Goal: Task Accomplishment & Management: Use online tool/utility

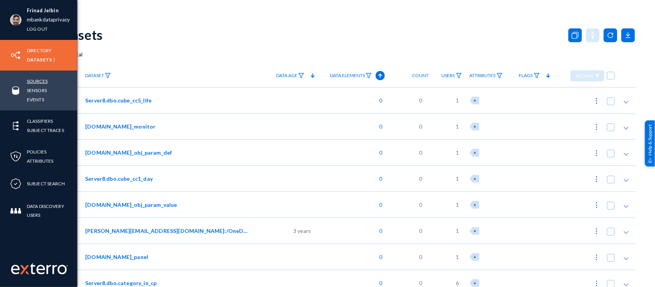
click at [41, 78] on link "Sources" at bounding box center [37, 81] width 21 height 9
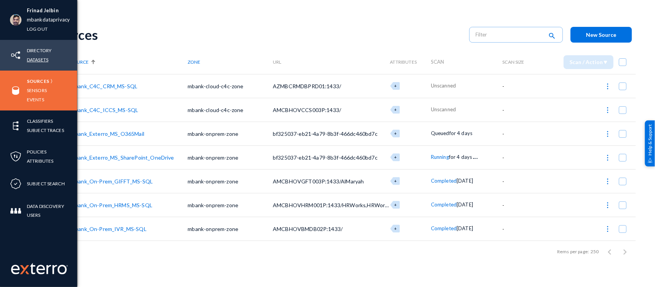
click at [40, 60] on link "Datasets" at bounding box center [38, 59] width 22 height 9
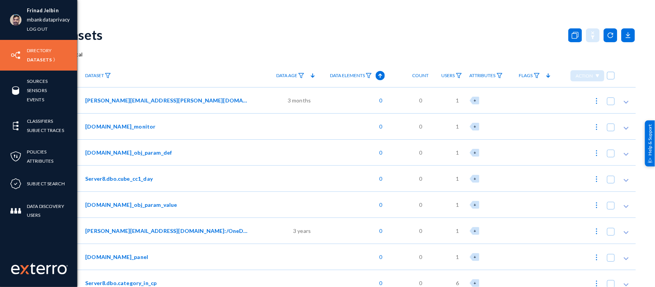
drag, startPoint x: 35, startPoint y: 48, endPoint x: 74, endPoint y: 41, distance: 39.2
click at [35, 48] on link "Directory" at bounding box center [39, 50] width 25 height 9
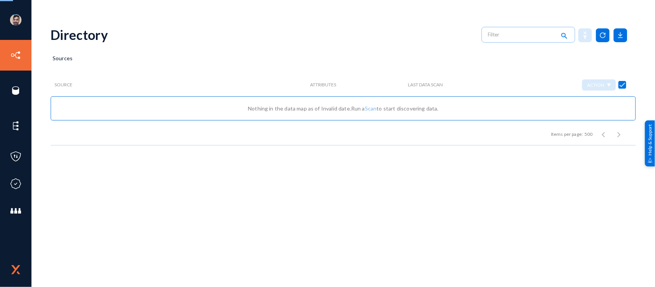
checkbox input "false"
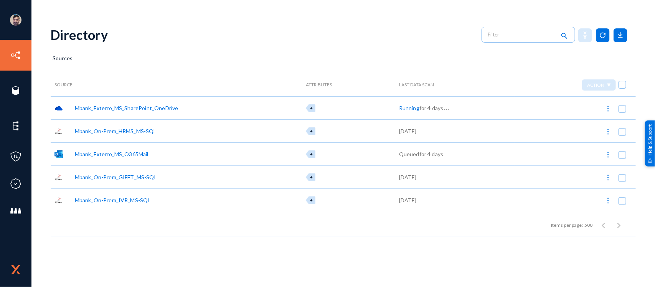
click at [145, 106] on div "Mbank_Exterro_MS_SharePoint_OneDrive" at bounding box center [127, 108] width 104 height 8
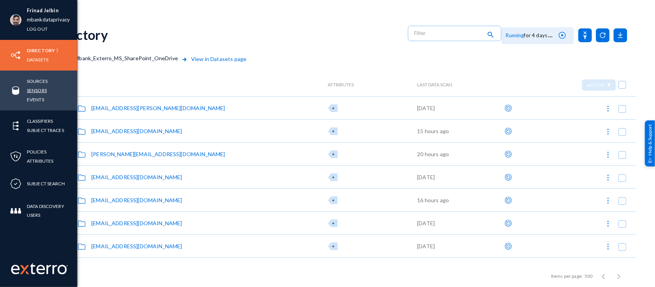
click at [39, 87] on link "Sensors" at bounding box center [37, 90] width 20 height 9
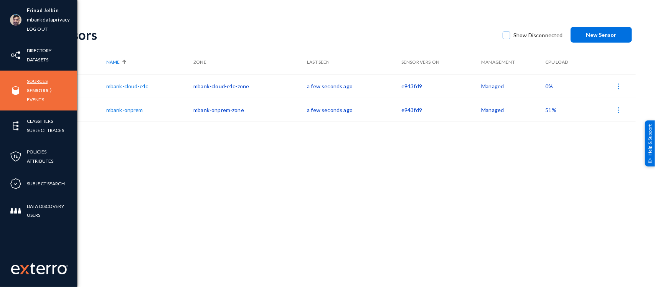
click at [37, 79] on link "Sources" at bounding box center [37, 81] width 21 height 9
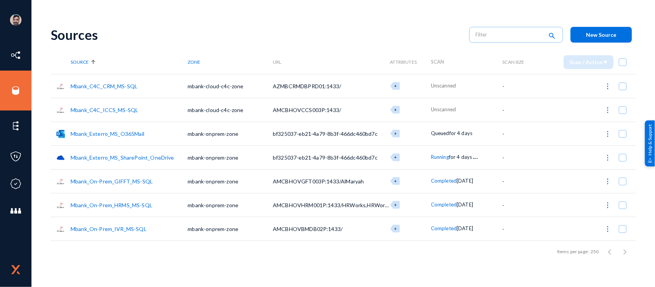
drag, startPoint x: 473, startPoint y: 135, endPoint x: 429, endPoint y: 136, distance: 45.0
click at [429, 136] on tr "Mbank_Exterro_MS_O365Mail mbank-onprem-zone bf325037-eb21-4a79-8b3f-466dc460bd7…" at bounding box center [344, 134] width 586 height 24
drag, startPoint x: 477, startPoint y: 157, endPoint x: 429, endPoint y: 156, distance: 48.4
click at [429, 156] on tr "Mbank_Exterro_MS_SharePoint_OneDrive mbank-onprem-zone bf325037-eb21-4a79-8b3f-…" at bounding box center [344, 158] width 586 height 24
click at [425, 166] on td "+" at bounding box center [411, 158] width 41 height 24
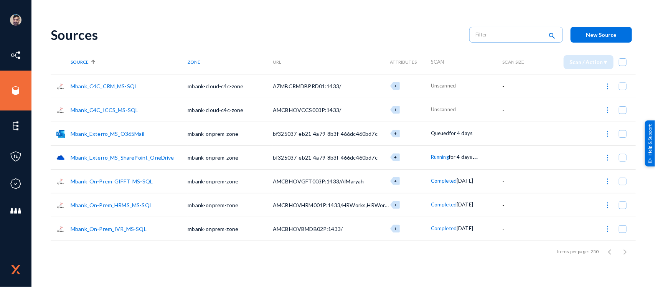
drag, startPoint x: 425, startPoint y: 152, endPoint x: 487, endPoint y: 156, distance: 61.6
click at [487, 156] on tr "Mbank_Exterro_MS_SharePoint_OneDrive mbank-onprem-zone bf325037-eb21-4a79-8b3f-…" at bounding box center [344, 158] width 586 height 24
drag, startPoint x: 430, startPoint y: 132, endPoint x: 481, endPoint y: 139, distance: 51.2
click at [481, 139] on tr "Mbank_Exterro_MS_O365Mail mbank-onprem-zone bf325037-eb21-4a79-8b3f-466dc460bd7…" at bounding box center [344, 134] width 586 height 24
click at [528, 263] on div "Sources search New Source Source Zone URL Attributes Scan Scan Size Scan / Acti…" at bounding box center [344, 153] width 586 height 268
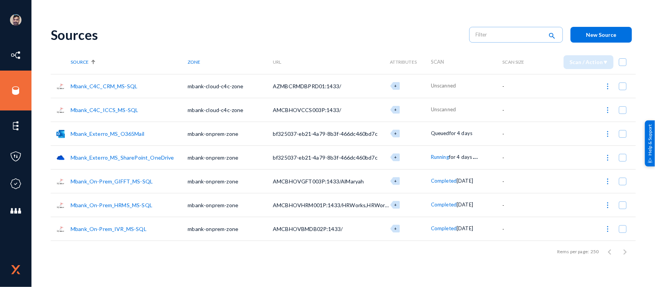
click at [609, 158] on img at bounding box center [608, 158] width 8 height 8
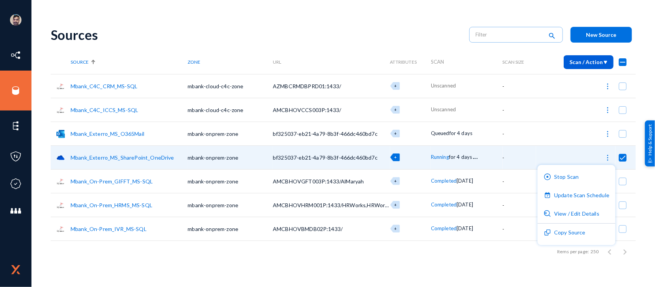
click at [472, 158] on div at bounding box center [327, 143] width 655 height 287
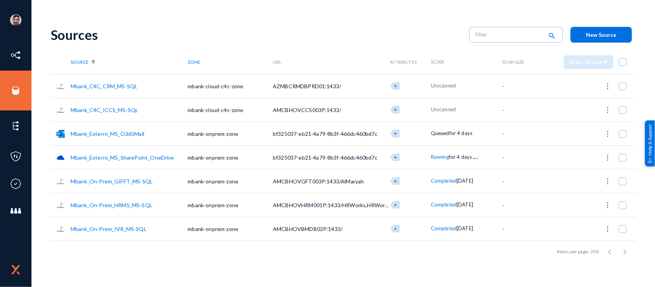
drag, startPoint x: 427, startPoint y: 132, endPoint x: 481, endPoint y: 134, distance: 54.2
click at [481, 134] on tr "Mbank_Exterro_MS_O365Mail mbank-onprem-zone bf325037-eb21-4a79-8b3f-466dc460bd7…" at bounding box center [344, 134] width 586 height 24
click at [605, 159] on img at bounding box center [608, 158] width 8 height 8
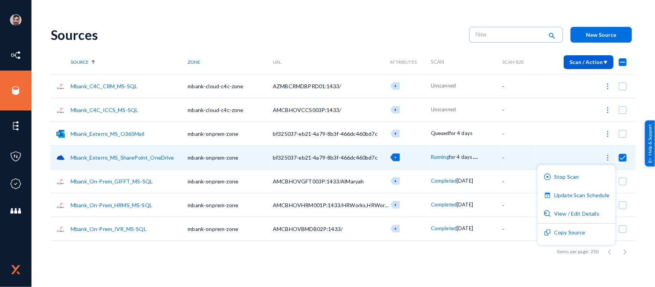
click at [475, 266] on div at bounding box center [327, 143] width 655 height 287
checkbox input "false"
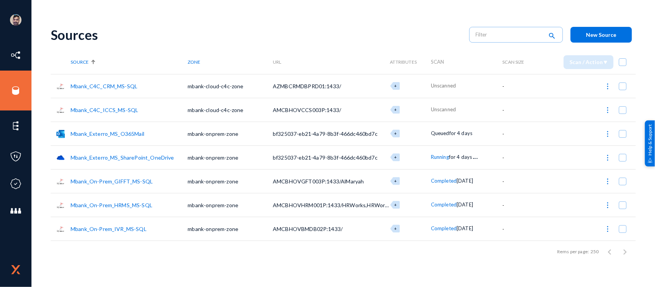
drag, startPoint x: 41, startPoint y: 127, endPoint x: 543, endPoint y: 254, distance: 518.5
click at [543, 254] on div "Frinad Jelbin mbankdataprivacy Log out Directory Datasets Sources Sensors Event…" at bounding box center [327, 143] width 655 height 287
click at [543, 254] on div "Items per page: 250 1 – 7 of 7" at bounding box center [344, 252] width 586 height 22
drag, startPoint x: 457, startPoint y: 111, endPoint x: 428, endPoint y: 108, distance: 29.3
click at [429, 108] on tr "Mbank_C4C_ICCS_MS-SQL mbank-cloud-c4c-zone AMCBHOVCCS003P:1433/ + Unscanned -" at bounding box center [344, 110] width 586 height 24
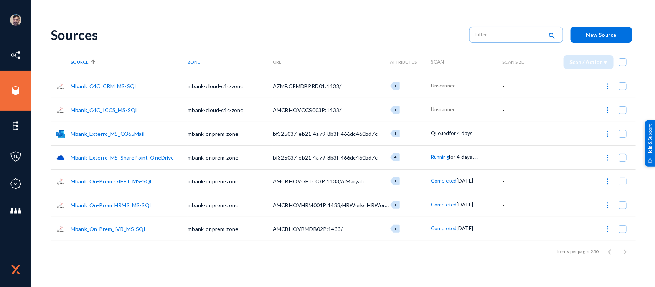
click at [339, 29] on div "Sources" at bounding box center [256, 35] width 411 height 16
drag, startPoint x: 40, startPoint y: 75, endPoint x: 313, endPoint y: 99, distance: 274.8
click at [311, 99] on div "Frinad Jelbin mbankdataprivacy Log out Directory Datasets Sources Sensors Event…" at bounding box center [327, 143] width 655 height 287
click at [329, 50] on th "URL" at bounding box center [331, 62] width 117 height 24
drag, startPoint x: 476, startPoint y: 109, endPoint x: 63, endPoint y: 88, distance: 414.1
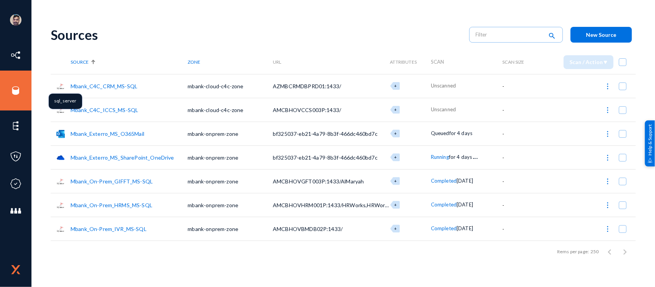
click at [63, 88] on tbody "Mbank_C4C_CRM_MS-SQL mbank-cloud-c4c-zone AZMBCRMDBPRD01:1433/ + Unscanned - Mb…" at bounding box center [344, 157] width 586 height 167
click at [149, 29] on div "Sources" at bounding box center [256, 35] width 411 height 16
click at [113, 182] on link "Mbank_On-Prem_GIFFT_MS-SQL" at bounding box center [112, 181] width 82 height 7
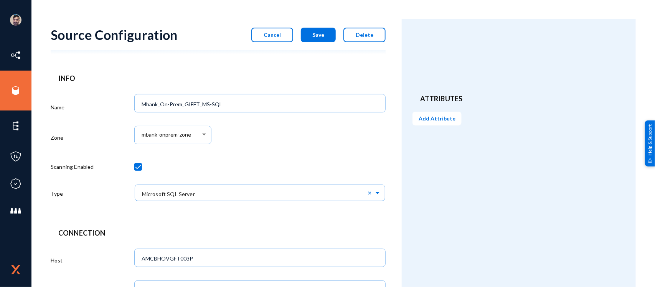
click at [283, 40] on button "Cancel" at bounding box center [273, 35] width 42 height 15
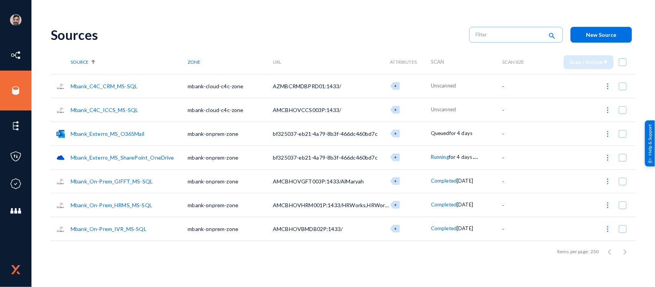
click at [116, 108] on link "Mbank_C4C_ICCS_MS-SQL" at bounding box center [105, 110] width 68 height 7
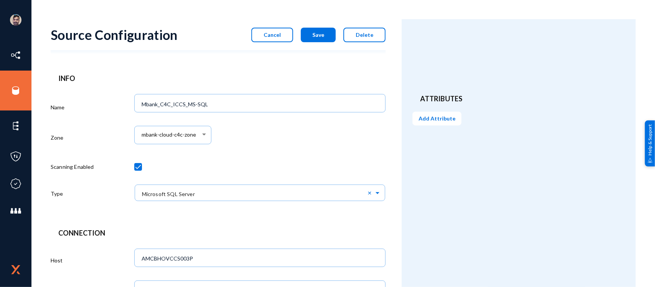
click at [276, 34] on span "Cancel" at bounding box center [272, 34] width 17 height 7
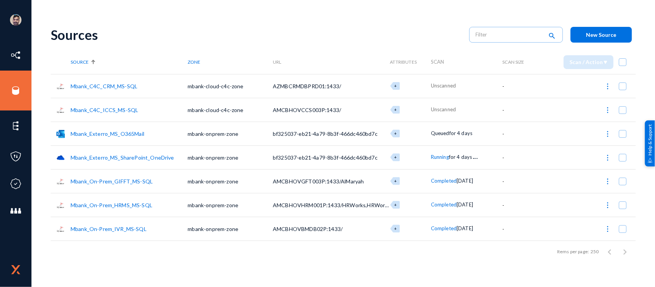
click at [118, 84] on link "Mbank_C4C_CRM_MS-SQL" at bounding box center [104, 86] width 67 height 7
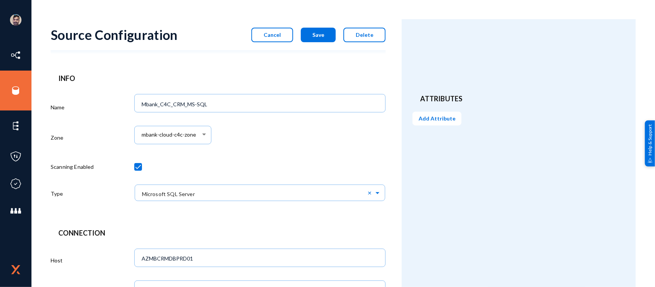
click at [279, 34] on span "Cancel" at bounding box center [272, 34] width 17 height 7
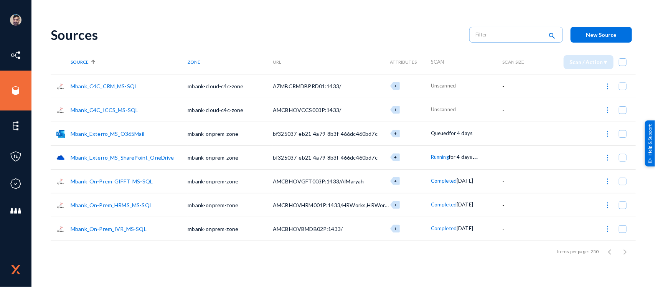
click at [128, 204] on link "Mbank_On-Prem_HRMS_MS-SQL" at bounding box center [112, 205] width 82 height 7
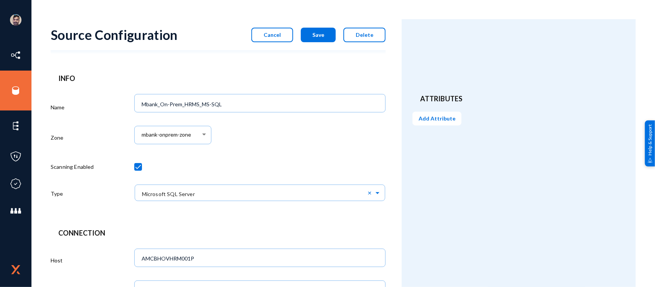
click at [283, 40] on button "Cancel" at bounding box center [273, 35] width 42 height 15
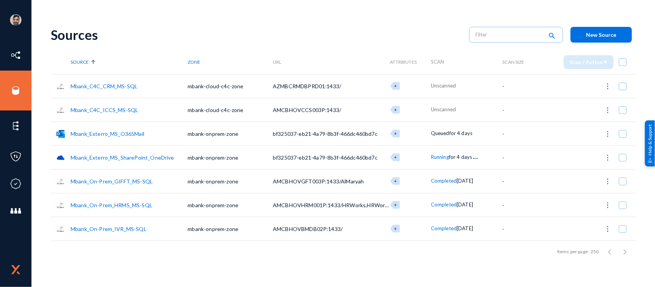
click at [116, 228] on link "Mbank_On-Prem_IVR_MS-SQL" at bounding box center [109, 229] width 76 height 7
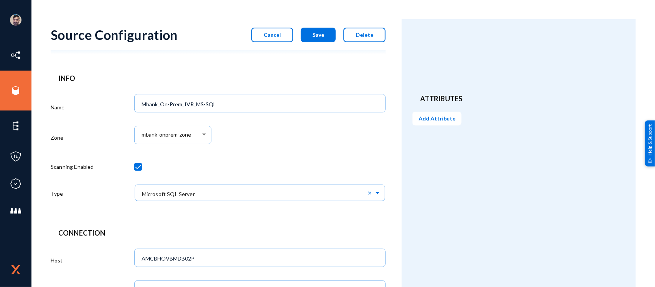
click at [267, 35] on span "Cancel" at bounding box center [272, 34] width 17 height 7
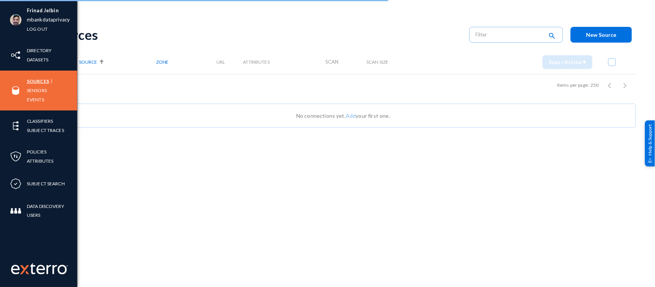
click at [33, 81] on link "Sources" at bounding box center [38, 81] width 22 height 9
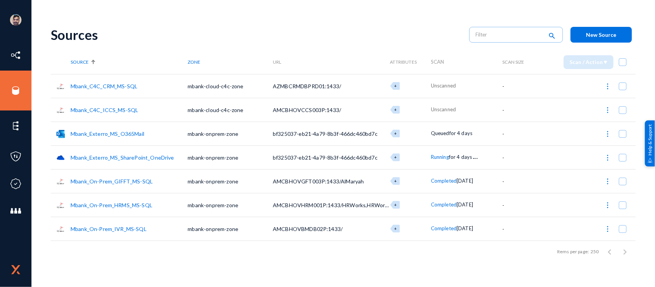
click at [103, 107] on link "Mbank_C4C_ICCS_MS-SQL" at bounding box center [105, 110] width 68 height 7
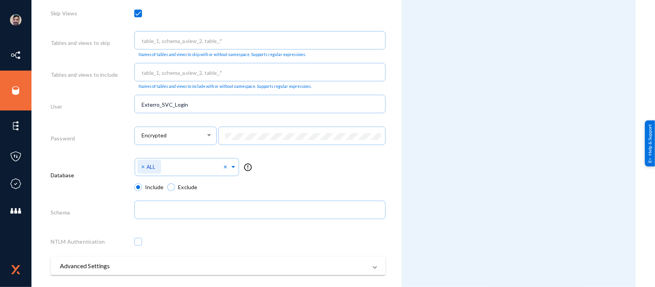
scroll to position [379, 0]
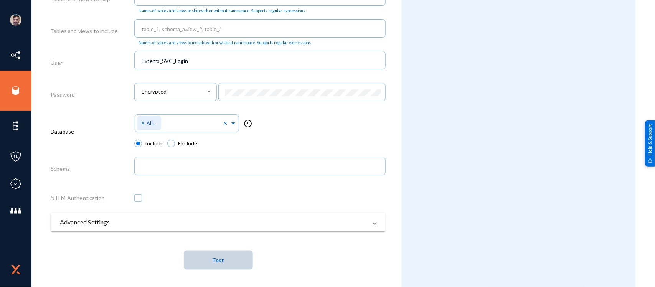
click at [227, 262] on button "Test" at bounding box center [218, 260] width 69 height 19
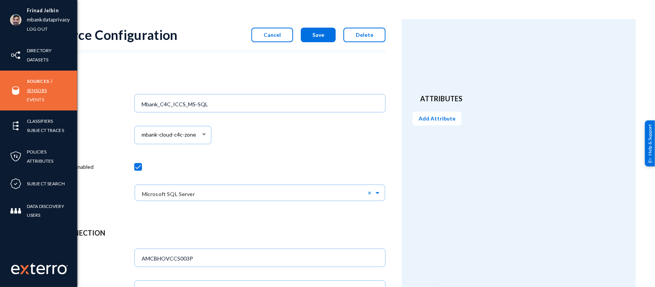
click at [33, 91] on link "Sensors" at bounding box center [37, 90] width 20 height 9
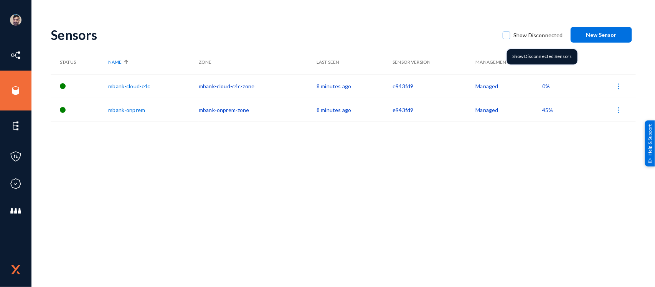
click at [509, 35] on span at bounding box center [507, 35] width 8 height 8
click at [507, 39] on input "Show Disconnected" at bounding box center [506, 39] width 1 height 1
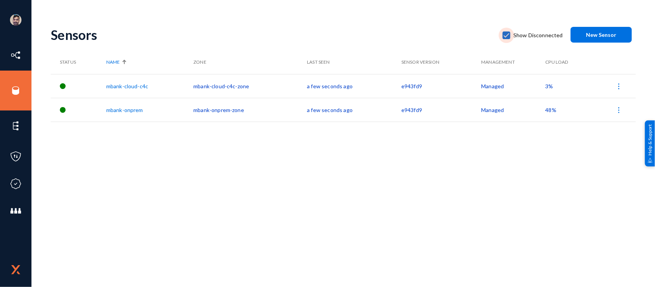
click at [509, 35] on span at bounding box center [507, 35] width 8 height 8
click at [507, 39] on input "Show Disconnected" at bounding box center [506, 39] width 1 height 1
checkbox input "false"
click at [547, 85] on span "3%" at bounding box center [550, 86] width 8 height 7
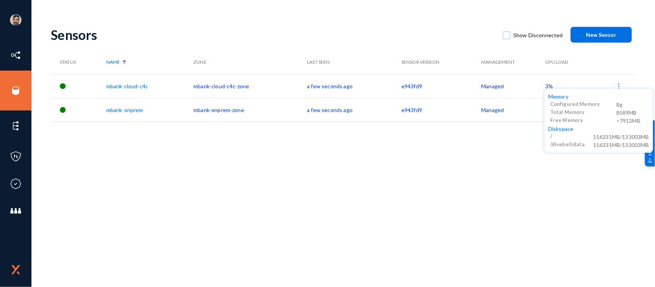
click at [481, 139] on div at bounding box center [327, 143] width 655 height 287
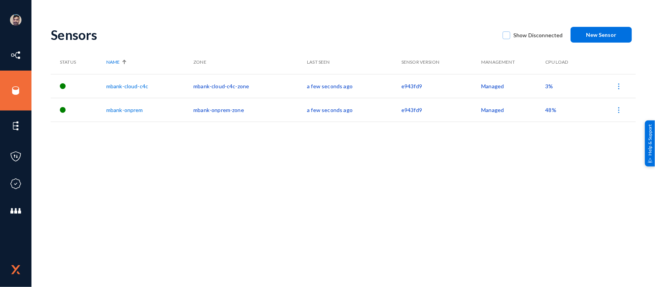
click at [546, 87] on span "3%" at bounding box center [550, 86] width 8 height 7
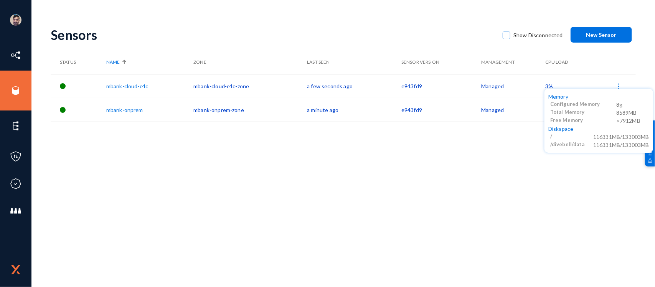
click at [506, 151] on div at bounding box center [327, 143] width 655 height 287
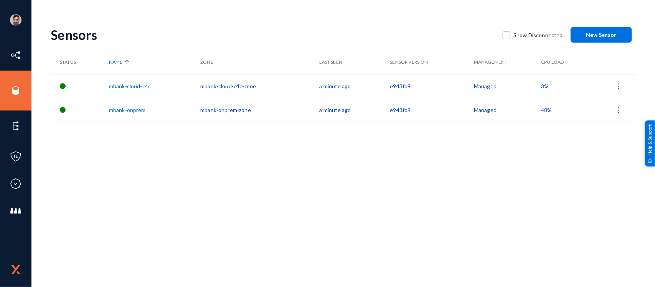
click at [543, 111] on span "48%" at bounding box center [546, 110] width 11 height 7
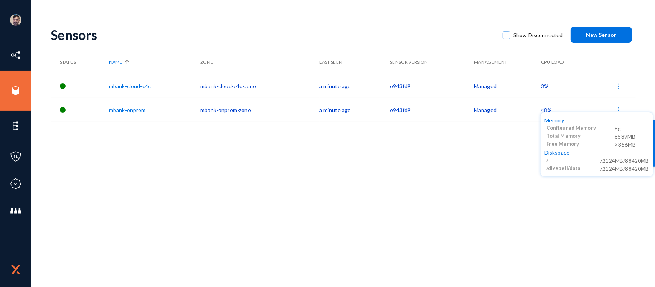
click at [504, 135] on div at bounding box center [327, 143] width 655 height 287
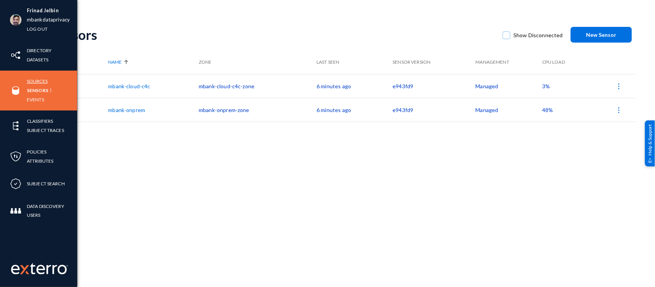
click at [37, 81] on link "Sources" at bounding box center [37, 81] width 21 height 9
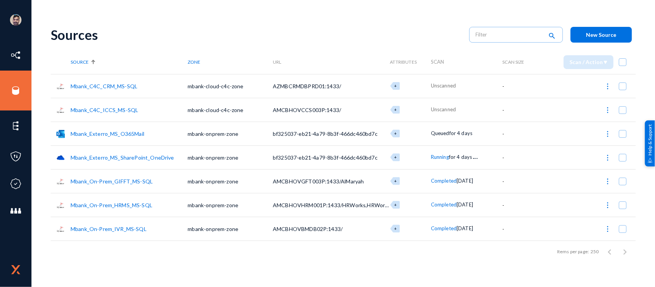
click at [126, 108] on link "Mbank_C4C_ICCS_MS-SQL" at bounding box center [105, 110] width 68 height 7
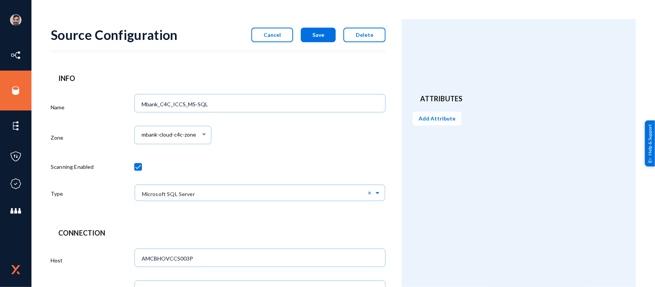
scroll to position [379, 0]
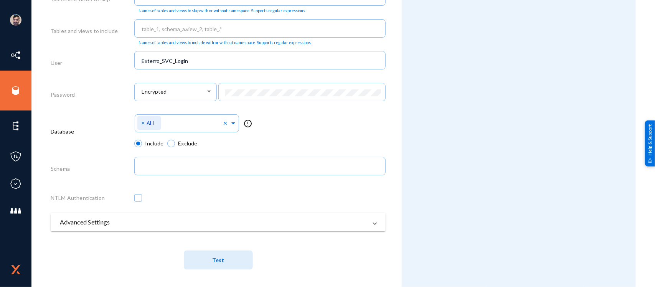
click at [210, 262] on button "Test" at bounding box center [218, 260] width 69 height 19
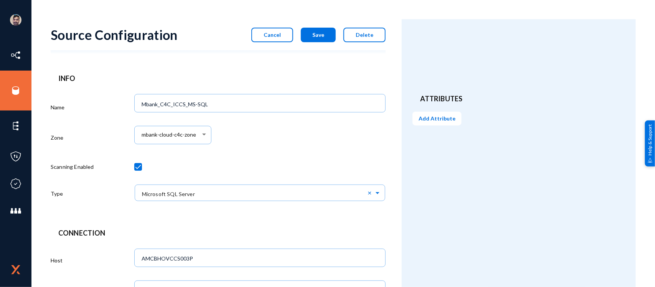
click at [279, 38] on button "Cancel" at bounding box center [273, 35] width 42 height 15
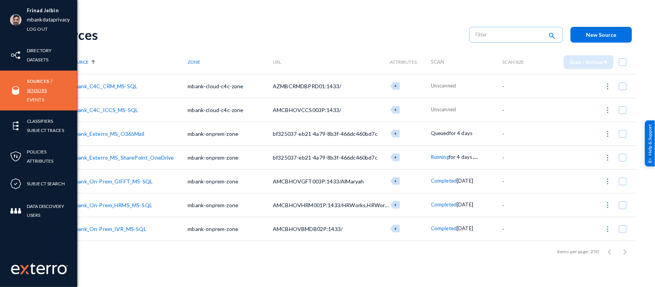
click at [40, 91] on link "Sensors" at bounding box center [37, 90] width 20 height 9
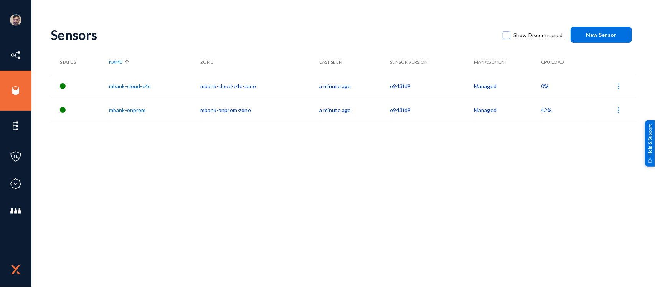
click at [543, 85] on span "0%" at bounding box center [545, 86] width 8 height 7
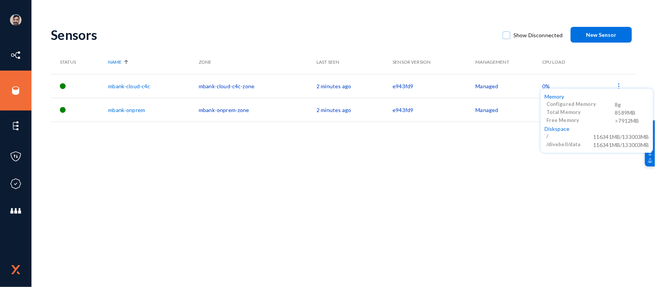
click at [18, 89] on div at bounding box center [327, 143] width 655 height 287
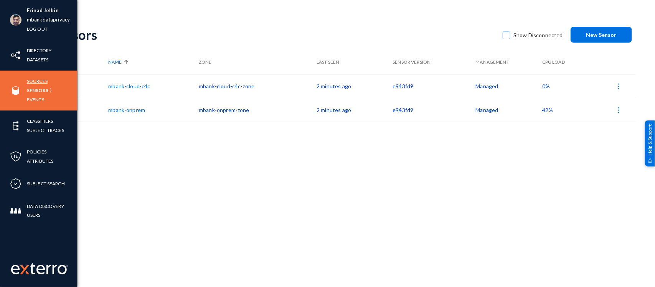
click at [37, 79] on link "Sources" at bounding box center [37, 81] width 21 height 9
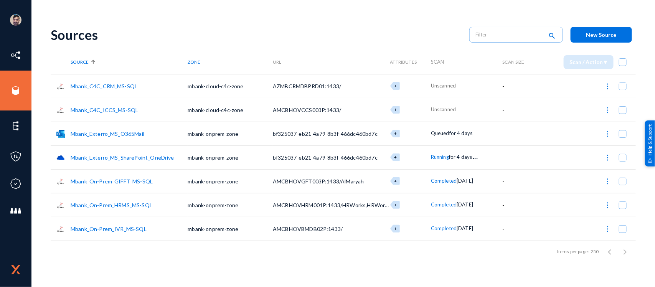
click at [98, 113] on td "Mbank_C4C_ICCS_MS-SQL" at bounding box center [129, 110] width 117 height 24
click at [126, 110] on link "Mbank_C4C_ICCS_MS-SQL" at bounding box center [105, 110] width 68 height 7
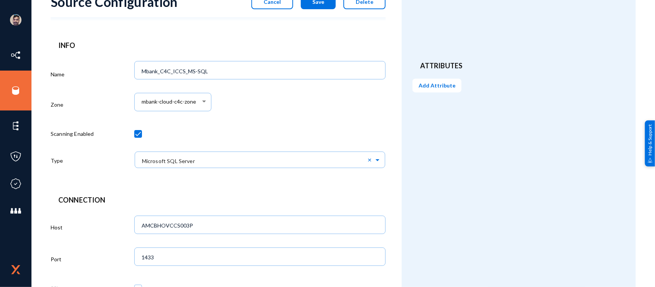
scroll to position [379, 0]
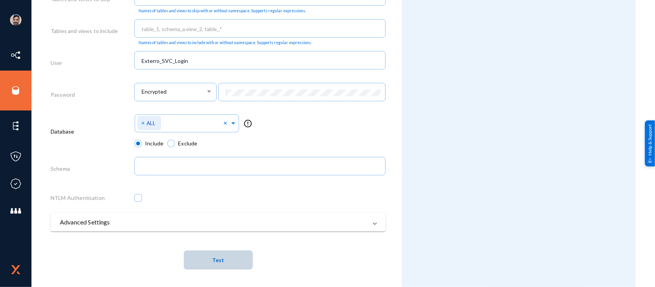
click at [233, 256] on button "Test" at bounding box center [218, 260] width 69 height 19
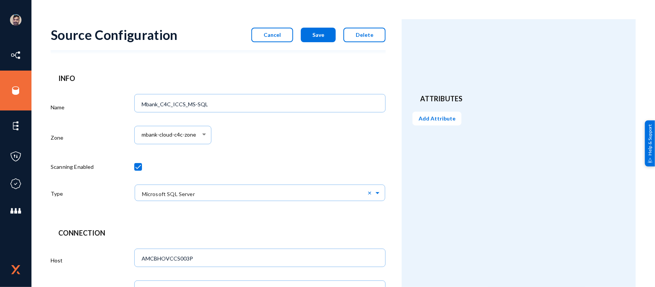
click at [271, 30] on button "Cancel" at bounding box center [273, 35] width 42 height 15
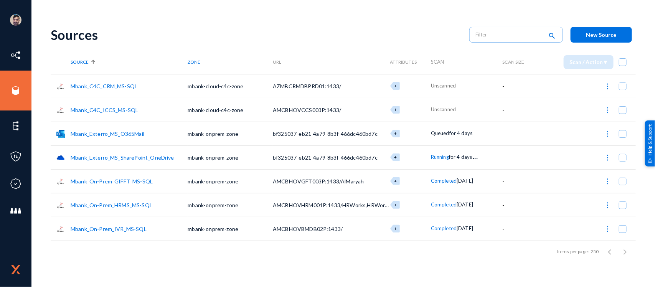
click at [108, 107] on link "Mbank_C4C_ICCS_MS-SQL" at bounding box center [105, 110] width 68 height 7
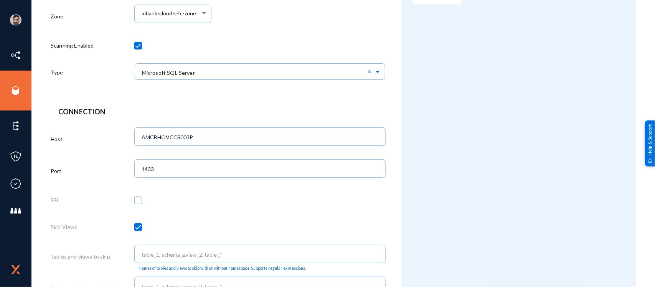
scroll to position [172, 0]
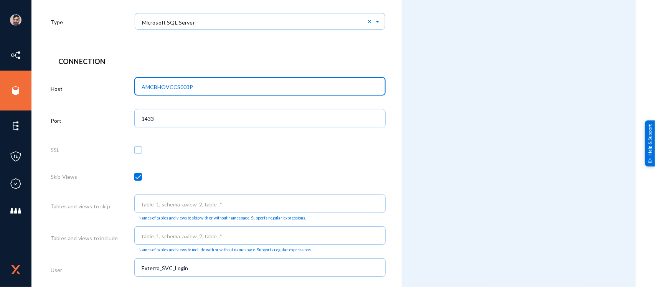
drag, startPoint x: 197, startPoint y: 83, endPoint x: 135, endPoint y: 63, distance: 65.6
click at [135, 63] on div "Connection Host AMCBHOVCCS003P Port 1433 SSL Skip Views Tables and views to ski…" at bounding box center [218, 270] width 335 height 429
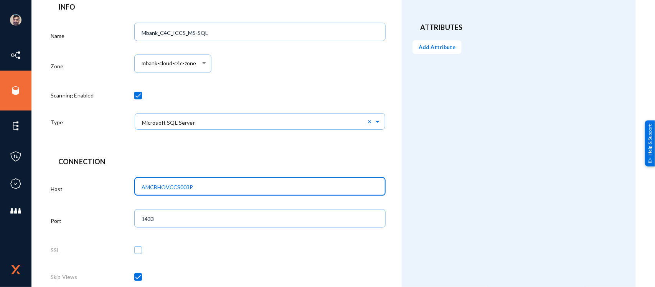
scroll to position [72, 0]
click at [200, 187] on input "AMCBHOVCCS003P" at bounding box center [262, 186] width 240 height 7
drag, startPoint x: 199, startPoint y: 189, endPoint x: 106, endPoint y: 171, distance: 94.1
paste input "[DATE] 10:42:33.116 ERROR --- [ scheduling-1] io.elten.sensor.messaging.inbound…"
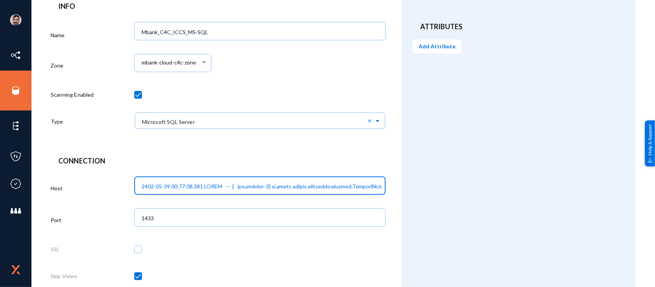
scroll to position [0, 9144]
paste input "[DATE] 10:42:33.116 ERROR --- [ scheduling-1] io.elten.sensor.messaging.inbound…"
type input "AMCBHOVCCS003P"
